Goal: Information Seeking & Learning: Learn about a topic

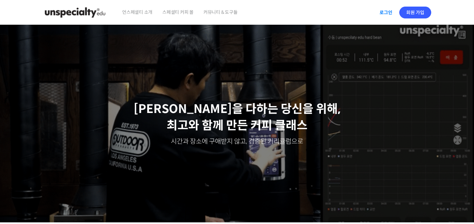
click at [385, 14] on link "로그인" at bounding box center [385, 12] width 21 height 15
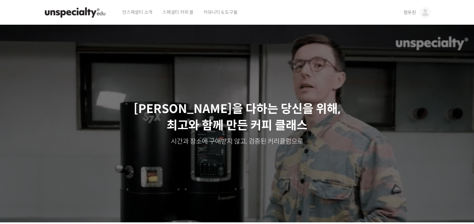
click at [136, 11] on span "언스페셜티 소개" at bounding box center [137, 12] width 30 height 25
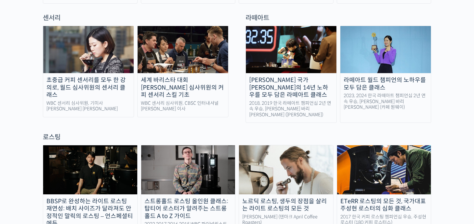
scroll to position [536, 0]
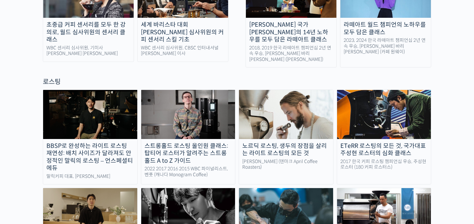
click at [72, 142] on div "BBSP로 완성하는 라이트 로스팅 재연성: 배치 사이즈가 달라져도 안정적인 말릭의 로스팅 – 언스페셜티 에듀" at bounding box center [90, 157] width 94 height 30
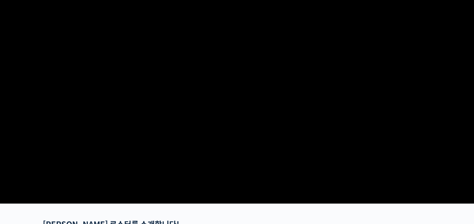
scroll to position [48, 0]
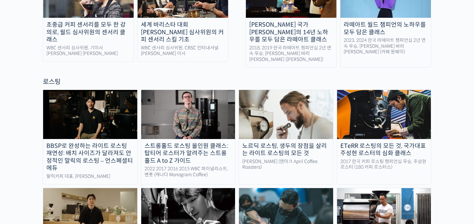
click at [96, 90] on img at bounding box center [90, 114] width 94 height 49
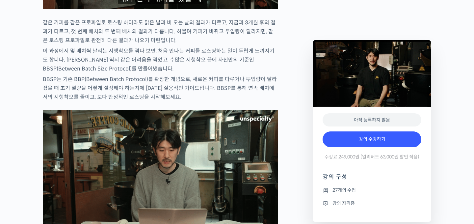
scroll to position [1041, 0]
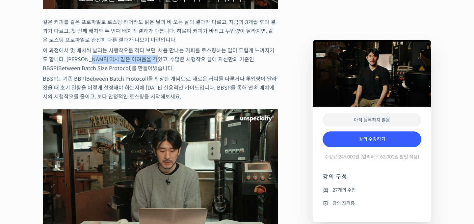
drag, startPoint x: 93, startPoint y: 82, endPoint x: 160, endPoint y: 84, distance: 67.2
click at [160, 73] on p "이 과정에서 몇 배치씩 날리는 시행착오를 겪다 보면, 처음 만나는 커피를 로스팅하는 일이 두렵게 느껴지기도 합니다. 최철 로스터 역시 같은 어…" at bounding box center [160, 59] width 235 height 27
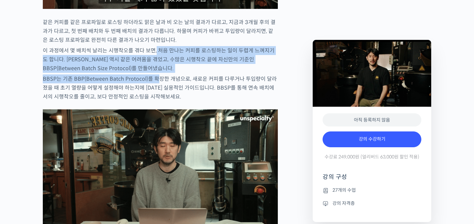
drag, startPoint x: 154, startPoint y: 79, endPoint x: 157, endPoint y: 103, distance: 24.6
click at [157, 101] on p "BBSP는 기존 BBP(Between Batch Protocol)를 확장한 개념으로, 새로운 커피를 다루거나 투입량이 달라졌을 때 초기 열량을…" at bounding box center [160, 87] width 235 height 27
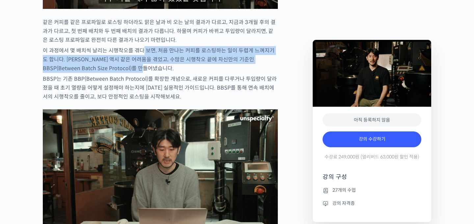
drag, startPoint x: 142, startPoint y: 74, endPoint x: 146, endPoint y: 91, distance: 17.3
click at [147, 73] on p "이 과정에서 몇 배치씩 날리는 시행착오를 겪다 보면, 처음 만나는 커피를 로스팅하는 일이 두렵게 느껴지기도 합니다. 최철 로스터 역시 같은 어…" at bounding box center [160, 59] width 235 height 27
click at [146, 73] on p "이 과정에서 몇 배치씩 날리는 시행착오를 겪다 보면, 처음 만나는 커피를 로스팅하는 일이 두렵게 느껴지기도 합니다. 최철 로스터 역시 같은 어…" at bounding box center [160, 59] width 235 height 27
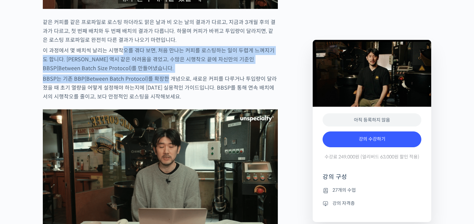
drag, startPoint x: 123, startPoint y: 74, endPoint x: 165, endPoint y: 103, distance: 51.1
click at [165, 101] on p "BBSP는 기존 BBP(Between Batch Protocol)를 확장한 개념으로, 새로운 커피를 다루거나 투입량이 달라졌을 때 초기 열량을…" at bounding box center [160, 87] width 235 height 27
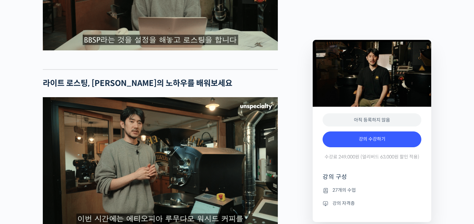
scroll to position [1232, 0]
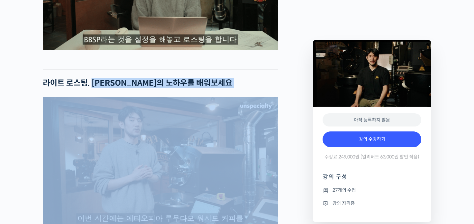
drag, startPoint x: 92, startPoint y: 110, endPoint x: 150, endPoint y: 116, distance: 57.6
click at [150, 115] on div "최철 로스터를 소개합니다! 많은 사람들에게 사랑받는 <말릭커피>의 대표, 최철 로스터가 진행하는 로스팅 클래스입니다. 2023년 한국 커피 로…" at bounding box center [160, 163] width 235 height 2249
click at [150, 88] on h2 "라이트 로스팅, 말릭커피의 노하우를 배워보세요" at bounding box center [160, 83] width 235 height 10
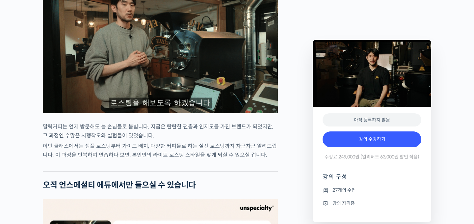
scroll to position [1359, 0]
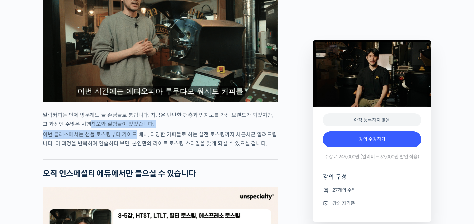
drag, startPoint x: 83, startPoint y: 145, endPoint x: 134, endPoint y: 162, distance: 53.7
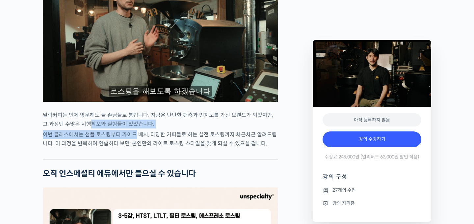
click at [134, 161] on div "최철 로스터를 소개합니다! 많은 사람들에게 사랑받는 <말릭커피>의 대표, 최철 로스터가 진행하는 로스팅 클래스입니다. 2023년 한국 커피 로…" at bounding box center [160, 36] width 235 height 2249
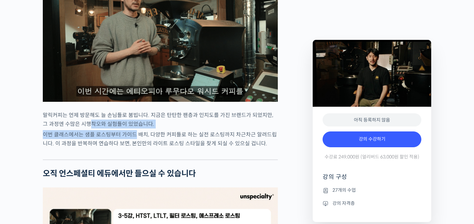
click at [134, 148] on p "이번 클래스에서는 샘플 로스팅부터 가이드 배치, 다양한 커피들로 하는 실전 로스팅까지 차근차근 알려드립니다. 이 과정을 반복하며 연습하다 보면…" at bounding box center [160, 139] width 235 height 18
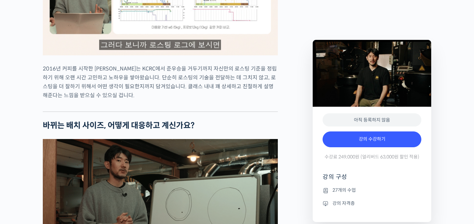
scroll to position [779, 0]
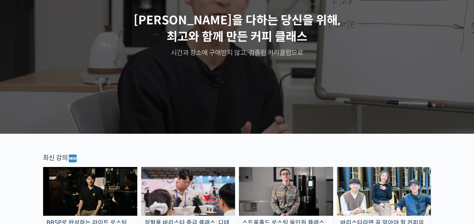
scroll to position [244, 0]
